Goal: Task Accomplishment & Management: Complete application form

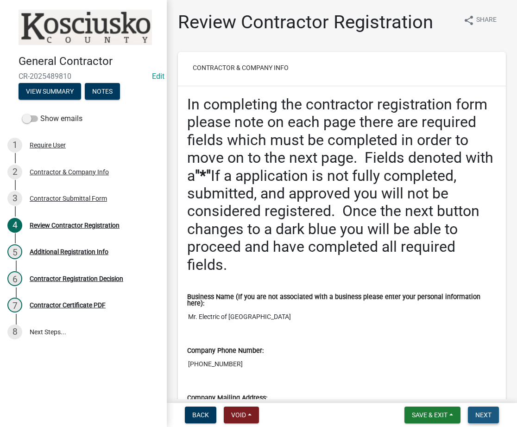
click at [484, 413] on span "Next" at bounding box center [483, 414] width 16 height 7
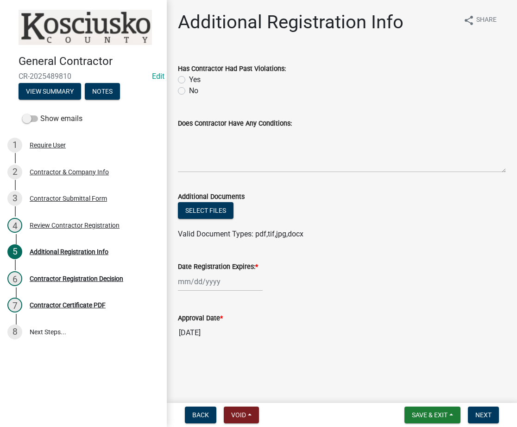
click at [189, 91] on label "No" at bounding box center [193, 90] width 9 height 11
click at [189, 91] on input "No" at bounding box center [192, 88] width 6 height 6
radio input "true"
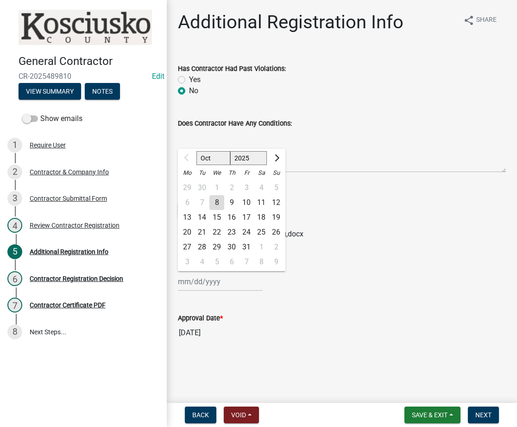
click at [201, 287] on div "Oct Nov Dec 2025 2026 2027 2028 2029 2030 2031 2032 2033 2034 2035 2036 2037 20…" at bounding box center [220, 281] width 85 height 19
click at [234, 163] on select "2025 2026 2027 2028 2029 2030 2031 2032 2033 2034 2035 2036 2037 2038 2039 2040…" at bounding box center [248, 158] width 37 height 14
select select "2026"
click at [230, 151] on select "2025 2026 2027 2028 2029 2030 2031 2032 2033 2034 2035 2036 2037 2038 2039 2040…" at bounding box center [248, 158] width 37 height 14
click at [228, 203] on div "8" at bounding box center [231, 202] width 15 height 15
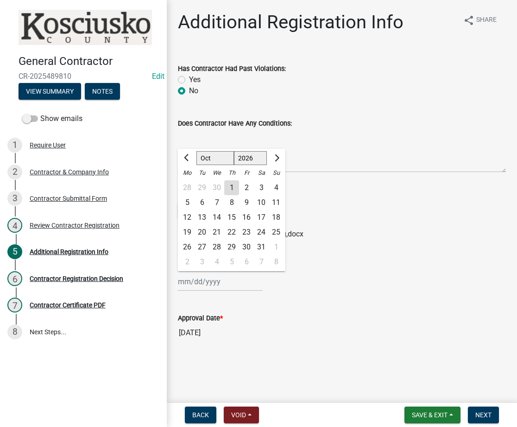
type input "10/08/2026"
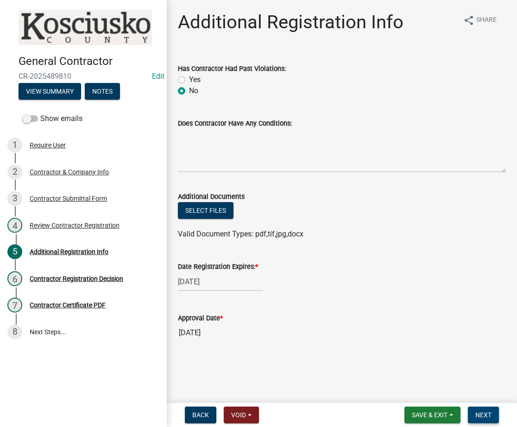
click at [490, 411] on span "Next" at bounding box center [483, 414] width 16 height 7
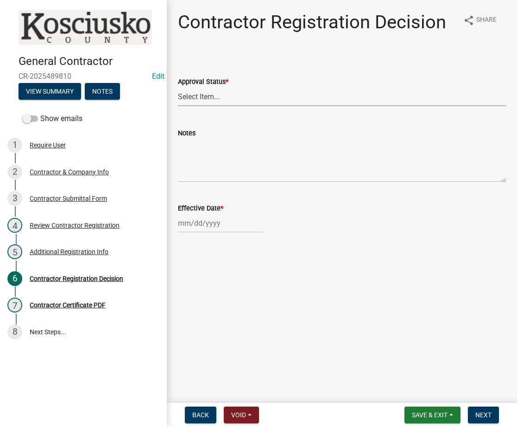
click at [206, 98] on select "Select Item... Approved Denied" at bounding box center [342, 96] width 328 height 19
click at [178, 87] on select "Select Item... Approved Denied" at bounding box center [342, 96] width 328 height 19
select select "8e4351d7-4ebf-4714-a7c9-c8187f00e083"
click at [196, 226] on div at bounding box center [220, 223] width 85 height 19
select select "10"
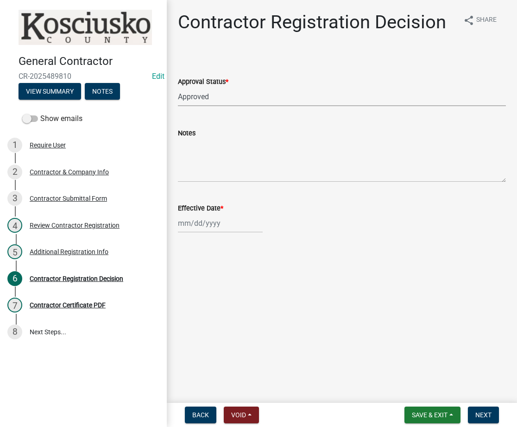
select select "2025"
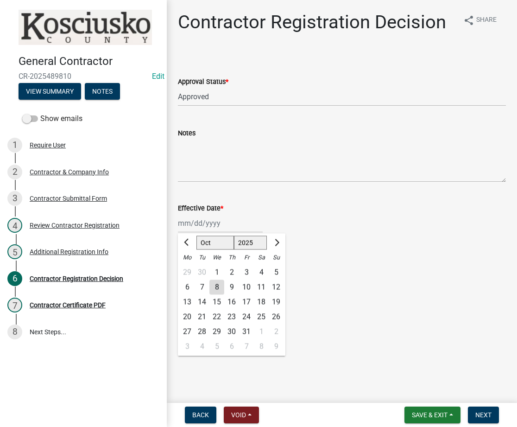
click at [220, 291] on div "8" at bounding box center [216, 286] width 15 height 15
type input "[DATE]"
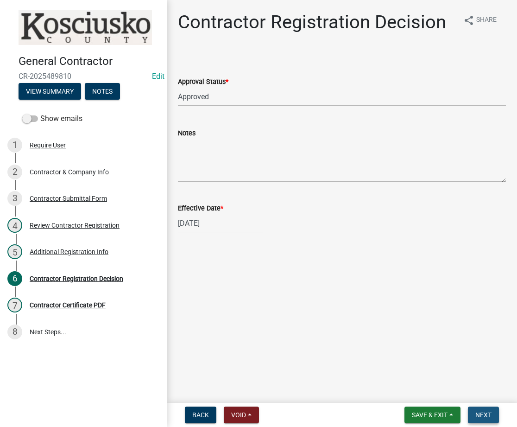
click at [490, 420] on button "Next" at bounding box center [483, 414] width 31 height 17
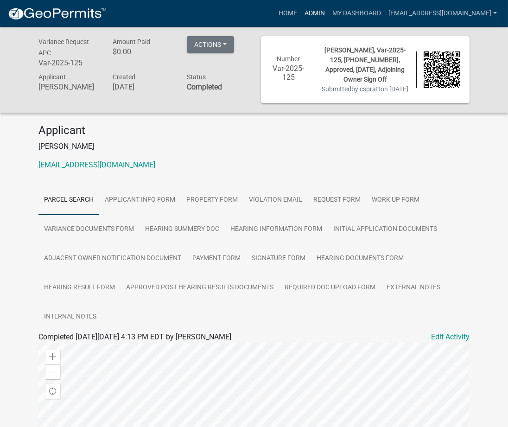
click at [329, 13] on link "Admin" at bounding box center [315, 14] width 28 height 18
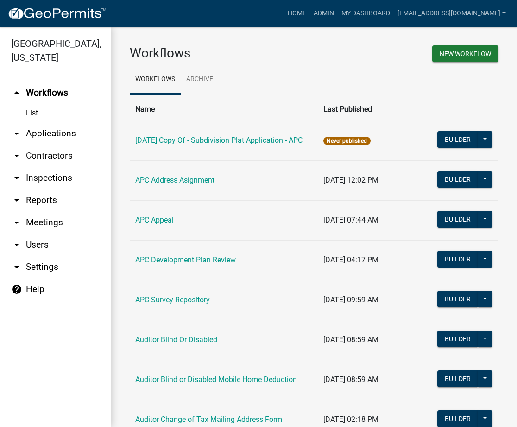
click at [61, 131] on link "arrow_drop_down Applications" at bounding box center [55, 133] width 111 height 22
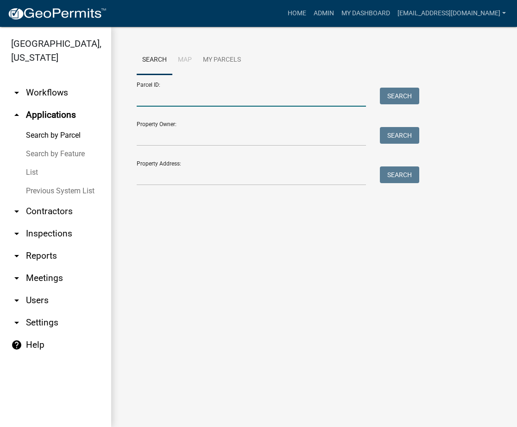
click at [166, 105] on input "Parcel ID:" at bounding box center [251, 97] width 229 height 19
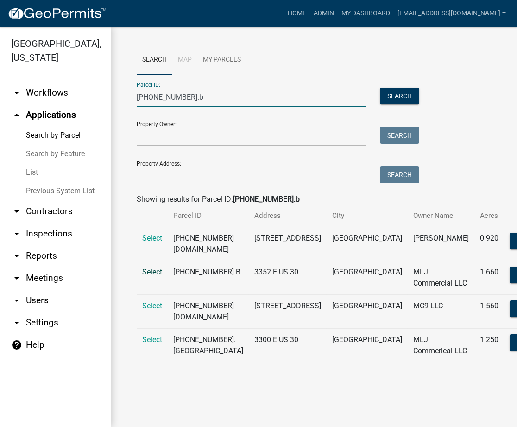
type input "[PHONE_NUMBER].b"
click at [150, 267] on span "Select" at bounding box center [152, 271] width 20 height 9
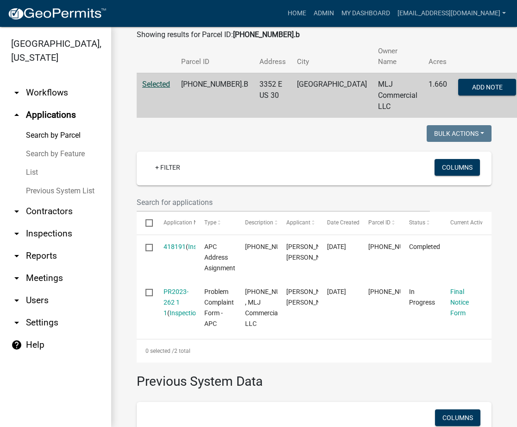
scroll to position [329, 0]
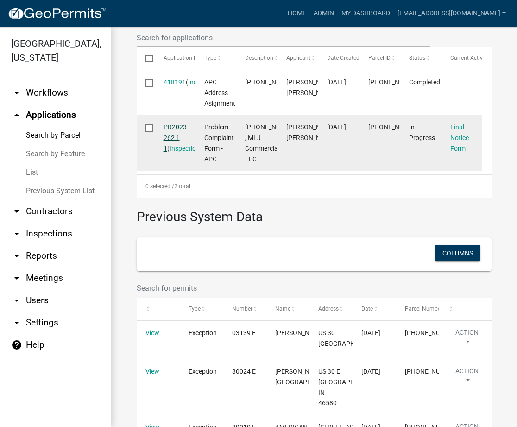
click at [179, 123] on link "PR2023-262 1 1" at bounding box center [176, 137] width 25 height 29
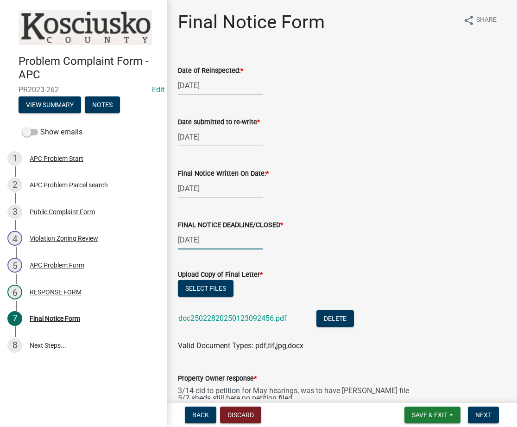
click at [191, 248] on wm-data-entity-input "FINAL NOTICE DEADLINE/CLOSED * [DATE]" at bounding box center [342, 231] width 328 height 51
select select "2"
select select "2025"
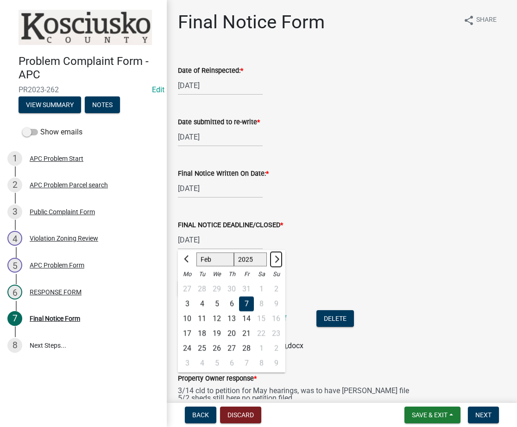
click at [278, 254] on button "Next month" at bounding box center [276, 259] width 11 height 15
click at [279, 254] on button "Next month" at bounding box center [276, 259] width 11 height 15
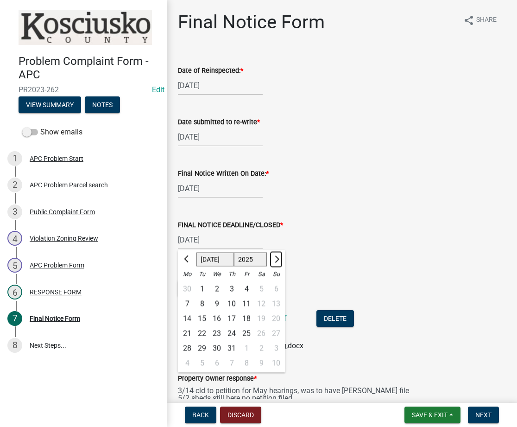
click at [279, 254] on button "Next month" at bounding box center [276, 259] width 11 height 15
click at [278, 254] on button "Next month" at bounding box center [276, 259] width 11 height 15
select select "10"
click at [217, 301] on div "8" at bounding box center [216, 303] width 15 height 15
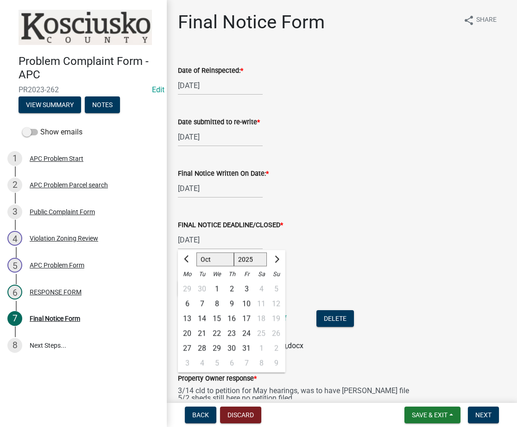
type input "[DATE]"
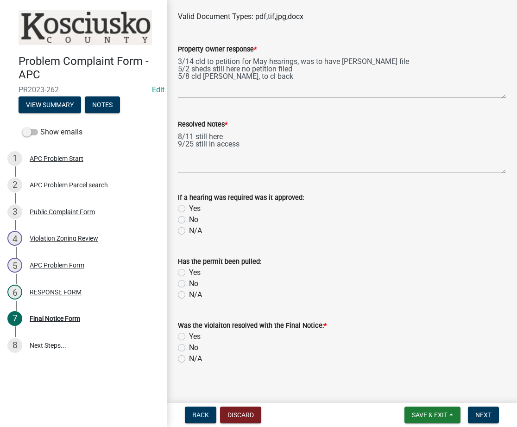
scroll to position [338, 0]
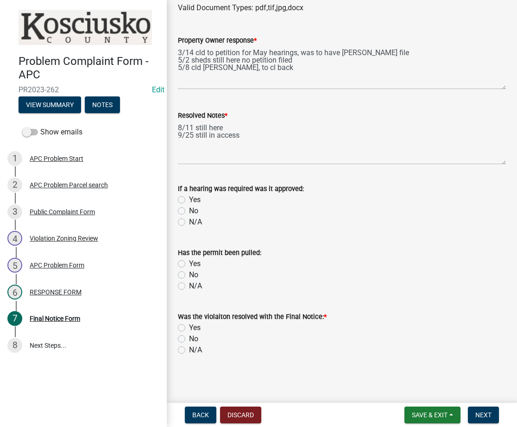
click at [189, 336] on label "No" at bounding box center [193, 338] width 9 height 11
click at [189, 336] on input "No" at bounding box center [192, 336] width 6 height 6
radio input "true"
click at [486, 419] on button "Next" at bounding box center [483, 414] width 31 height 17
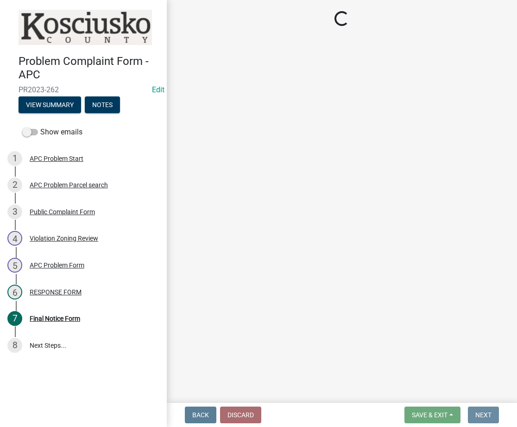
scroll to position [0, 0]
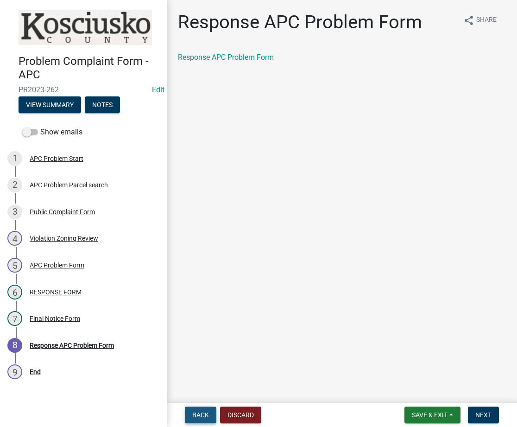
click at [207, 413] on span "Back" at bounding box center [200, 414] width 17 height 7
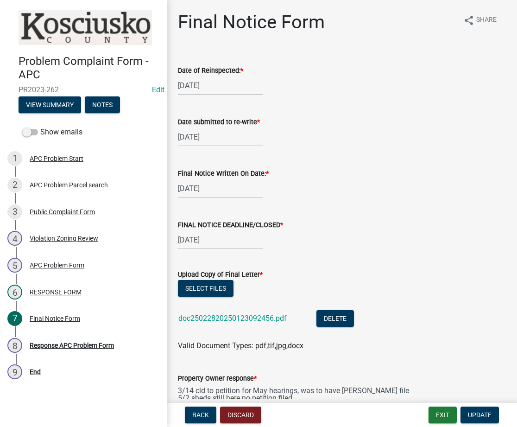
scroll to position [338, 0]
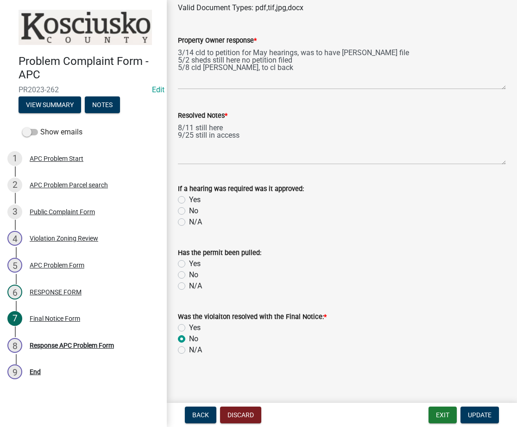
click at [189, 325] on label "Yes" at bounding box center [195, 327] width 12 height 11
click at [189, 325] on input "Yes" at bounding box center [192, 325] width 6 height 6
radio input "true"
click at [470, 411] on span "Update" at bounding box center [480, 414] width 24 height 7
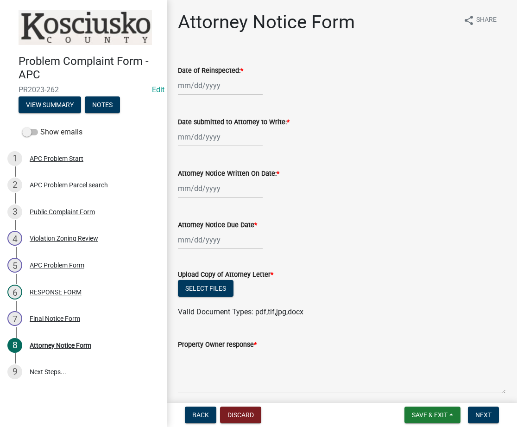
select select "10"
select select "2025"
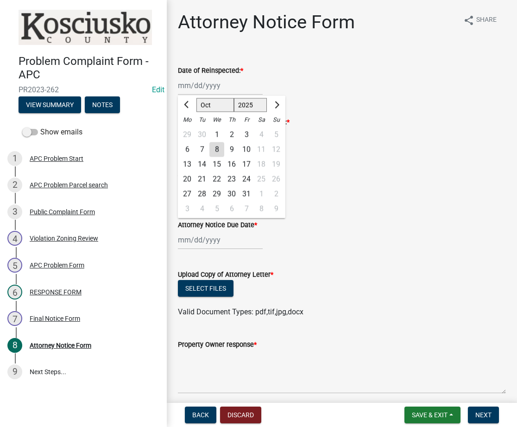
click at [205, 80] on div "[PERSON_NAME] Feb Mar Apr [PERSON_NAME][DATE] Oct Nov [DATE] 1526 1527 1528 152…" at bounding box center [220, 85] width 85 height 19
click at [248, 131] on div "3" at bounding box center [246, 134] width 15 height 15
type input "[DATE]"
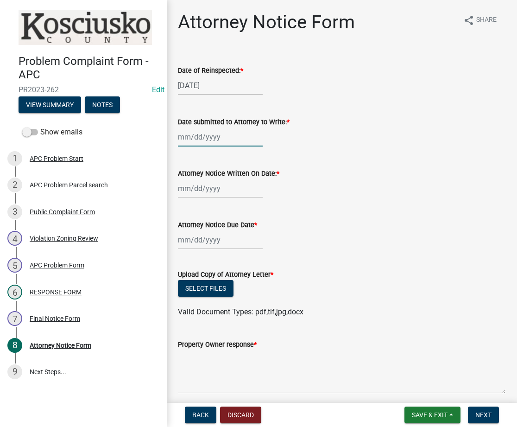
click at [197, 135] on div at bounding box center [220, 136] width 85 height 19
select select "10"
select select "2025"
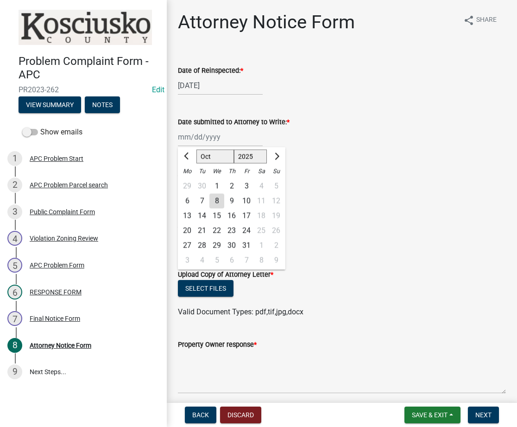
click at [217, 196] on div "8" at bounding box center [216, 200] width 15 height 15
type input "[DATE]"
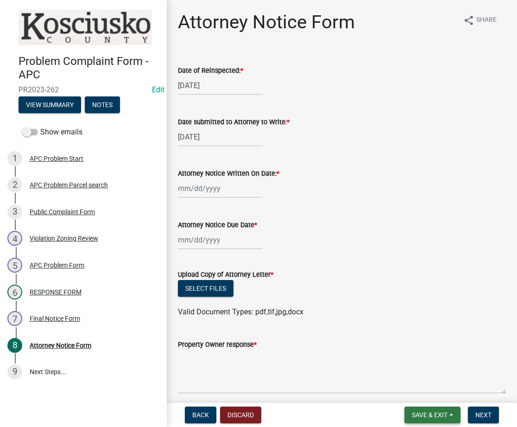
click at [426, 410] on button "Save & Exit" at bounding box center [433, 414] width 56 height 17
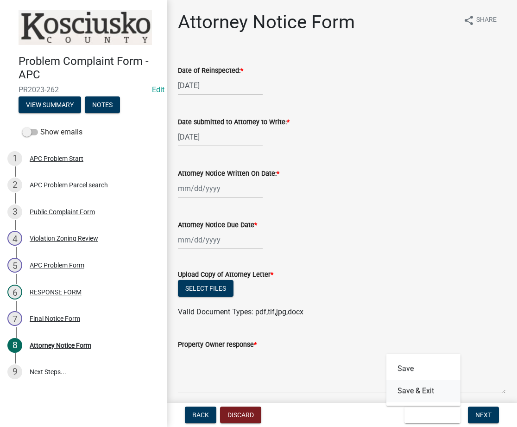
click at [421, 386] on button "Save & Exit" at bounding box center [423, 391] width 74 height 22
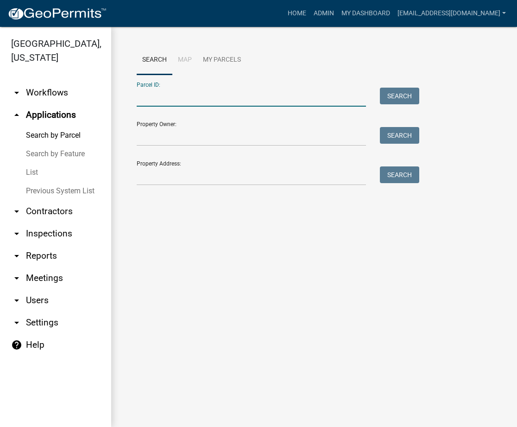
click at [144, 99] on input "Parcel ID:" at bounding box center [251, 97] width 229 height 19
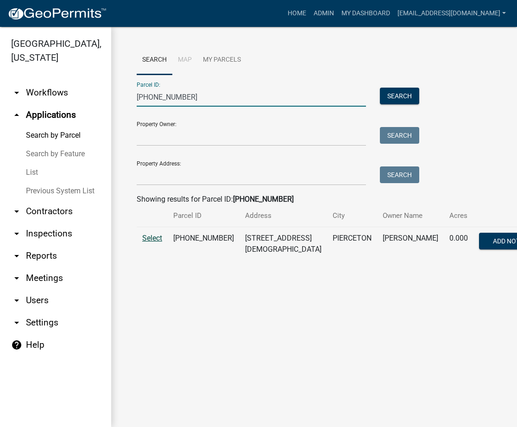
type input "[PHONE_NUMBER]"
click at [154, 237] on span "Select" at bounding box center [152, 238] width 20 height 9
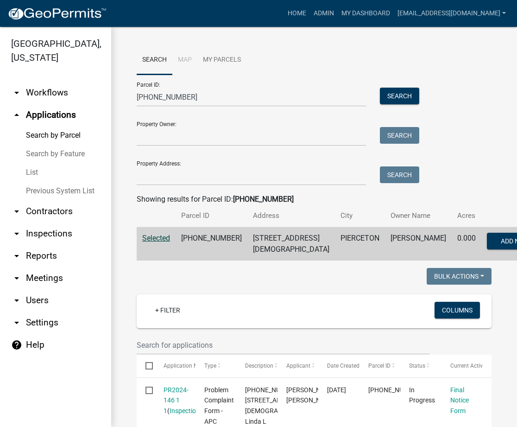
scroll to position [329, 0]
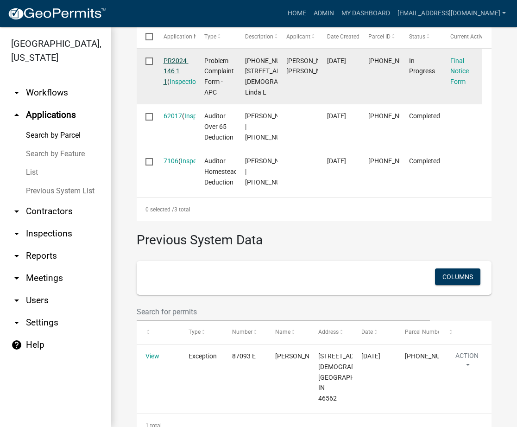
click at [177, 70] on link "PR2024-146 1 1" at bounding box center [176, 71] width 25 height 29
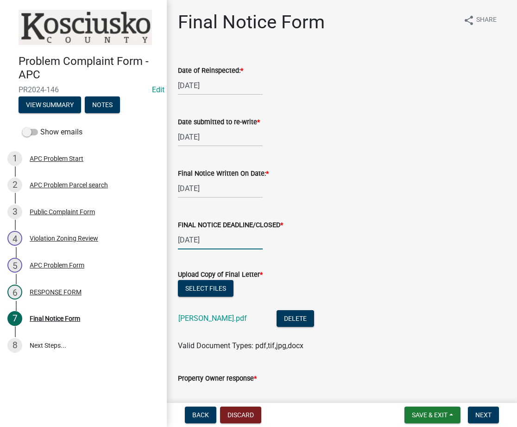
click at [215, 235] on div "[DATE]" at bounding box center [220, 239] width 85 height 19
select select "7"
select select "2025"
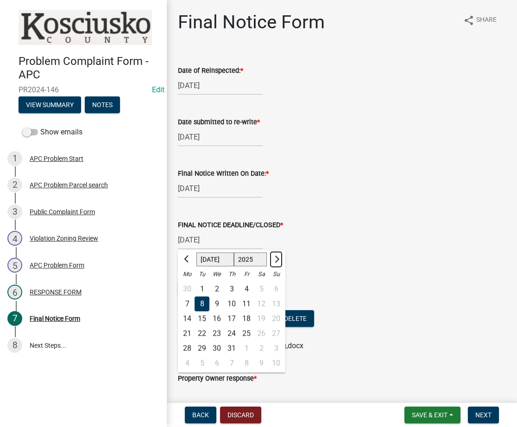
click at [273, 263] on button "Next month" at bounding box center [276, 259] width 11 height 15
select select "10"
click at [214, 304] on div "8" at bounding box center [216, 303] width 15 height 15
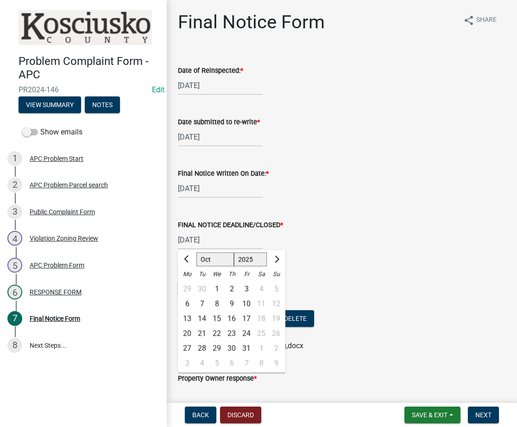
type input "[DATE]"
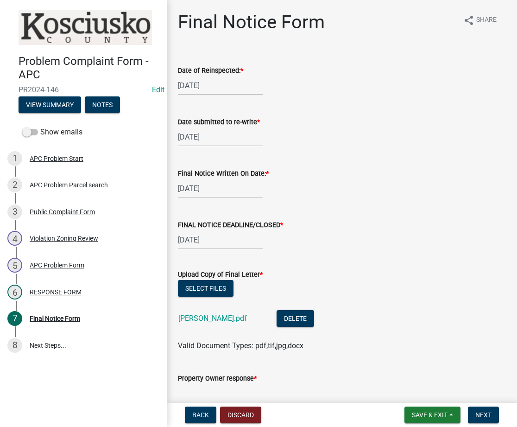
scroll to position [329, 0]
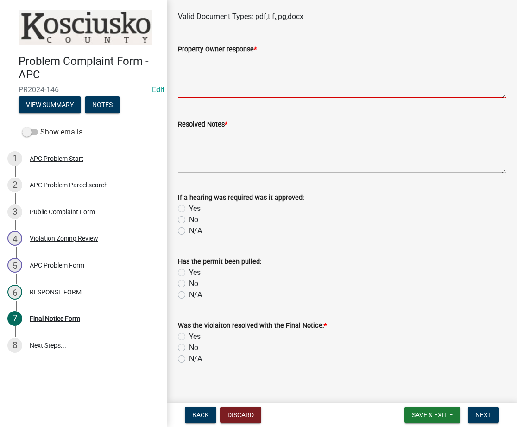
click at [237, 65] on textarea "Property Owner response *" at bounding box center [342, 77] width 328 height 44
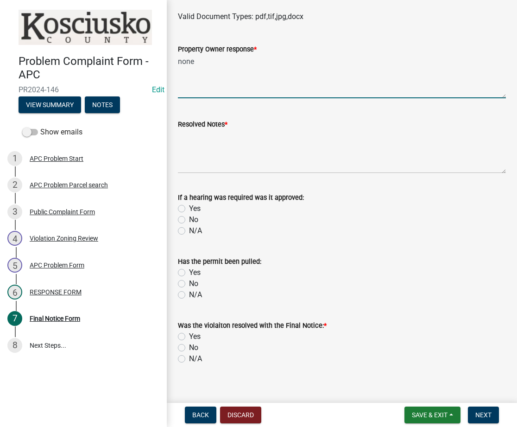
type textarea "none"
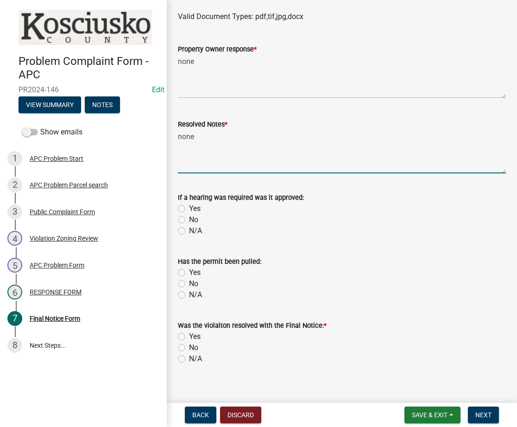
type textarea "none"
click at [189, 337] on label "Yes" at bounding box center [195, 336] width 12 height 11
click at [189, 337] on input "Yes" at bounding box center [192, 334] width 6 height 6
radio input "true"
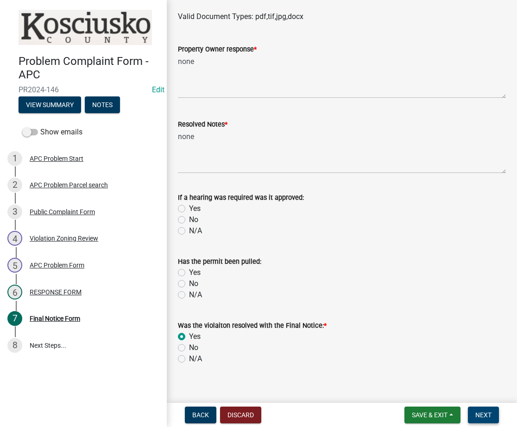
click at [485, 409] on button "Next" at bounding box center [483, 414] width 31 height 17
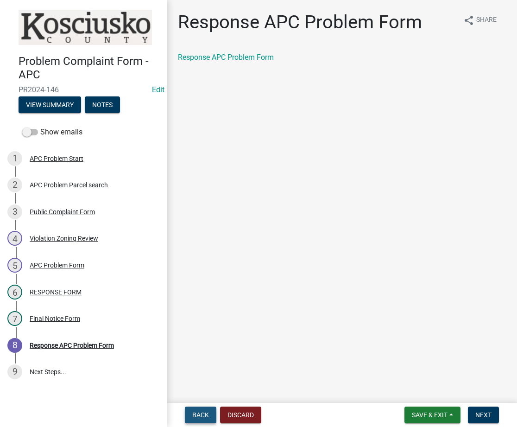
click at [191, 408] on button "Back" at bounding box center [201, 414] width 32 height 17
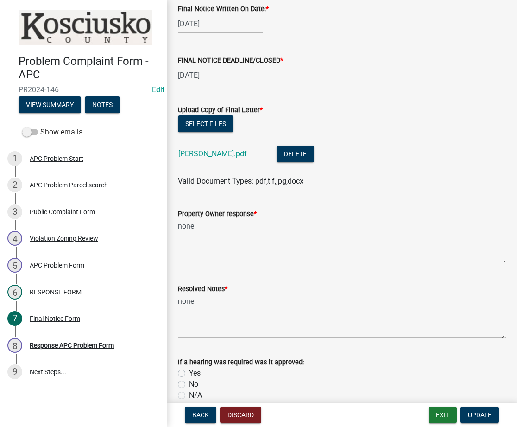
scroll to position [338, 0]
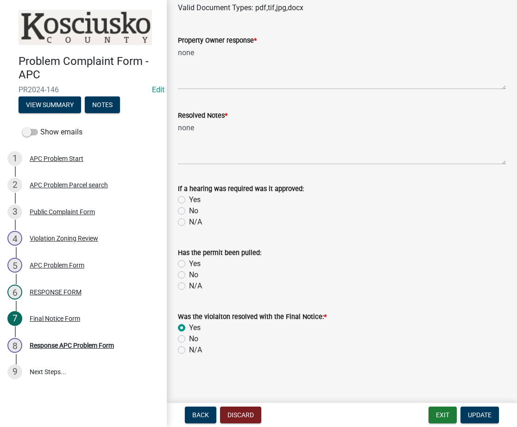
click at [189, 336] on label "No" at bounding box center [193, 338] width 9 height 11
click at [189, 336] on input "No" at bounding box center [192, 336] width 6 height 6
radio input "true"
click at [477, 415] on span "Update" at bounding box center [480, 414] width 24 height 7
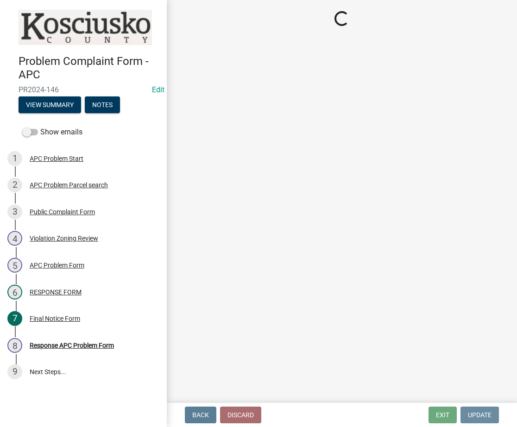
scroll to position [0, 0]
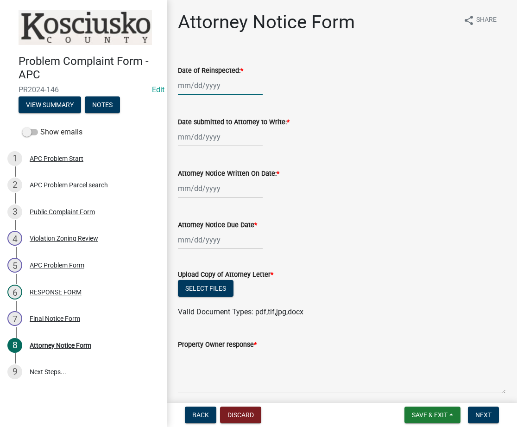
click at [197, 86] on div at bounding box center [220, 85] width 85 height 19
select select "10"
select select "2025"
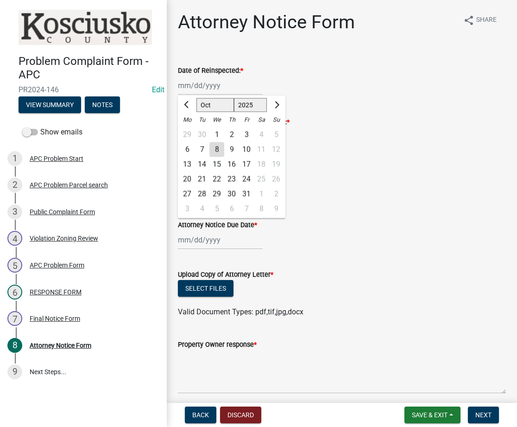
click at [218, 147] on div "8" at bounding box center [216, 149] width 15 height 15
type input "[DATE]"
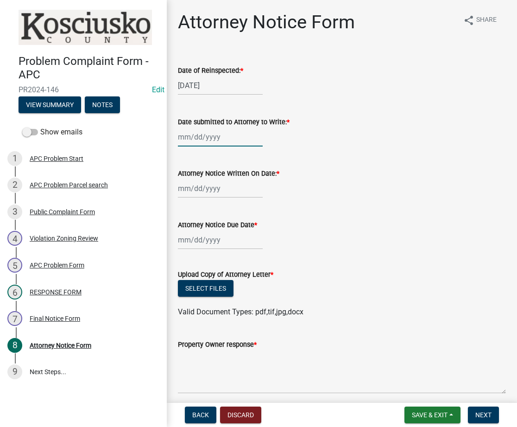
click at [198, 141] on div at bounding box center [220, 136] width 85 height 19
select select "10"
select select "2025"
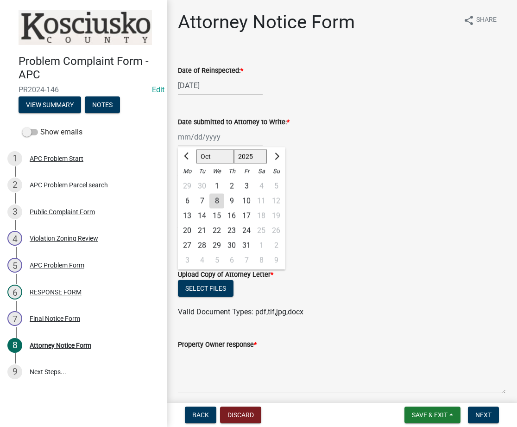
click at [220, 191] on div "1" at bounding box center [216, 185] width 15 height 15
type input "[DATE]"
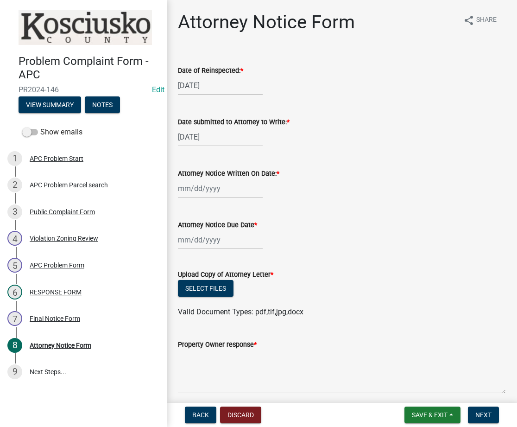
select select "10"
select select "2025"
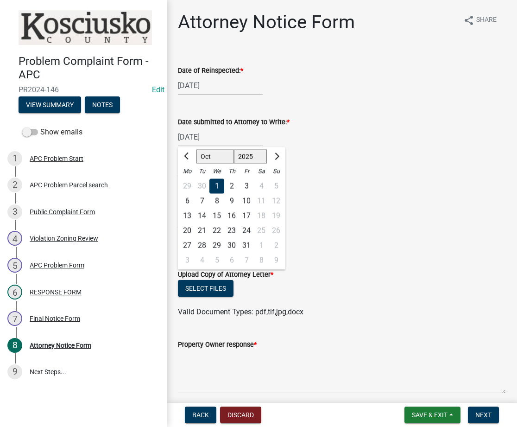
click at [203, 136] on div "[DATE] [PERSON_NAME] Apr May Jun [DATE] Aug Sep Oct Nov [DATE] 1526 1527 1528 1…" at bounding box center [220, 136] width 85 height 19
click at [213, 203] on div "8" at bounding box center [216, 200] width 15 height 15
type input "[DATE]"
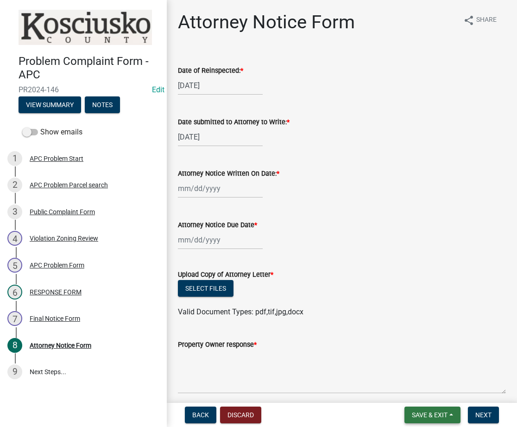
click at [420, 411] on span "Save & Exit" at bounding box center [430, 414] width 36 height 7
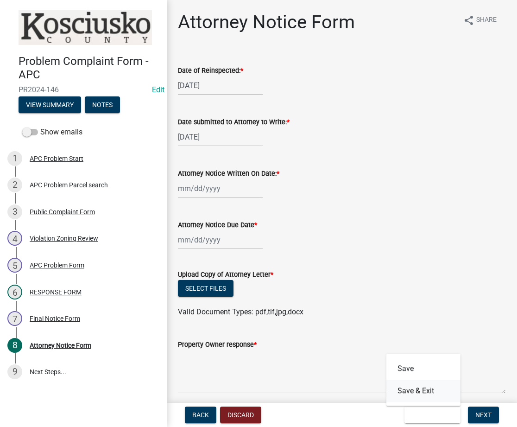
click at [418, 393] on button "Save & Exit" at bounding box center [423, 391] width 74 height 22
